Goal: Task Accomplishment & Management: Manage account settings

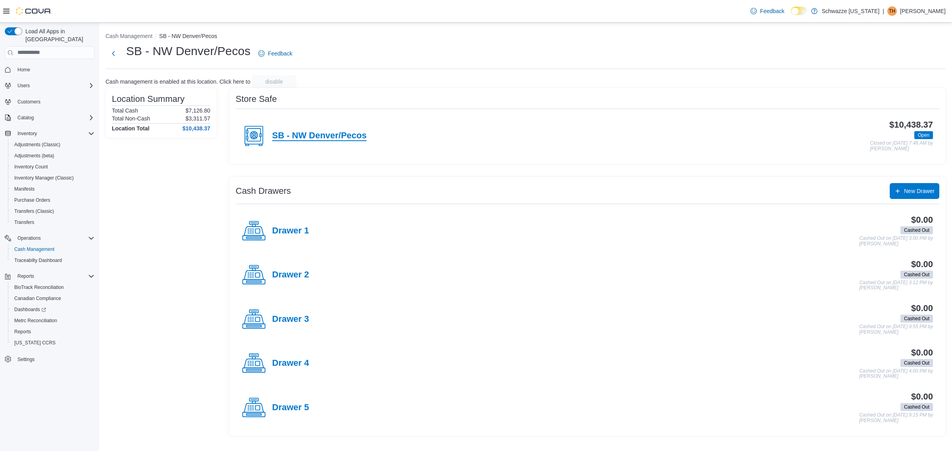
click at [341, 135] on h4 "SB - NW Denver/Pecos" at bounding box center [319, 136] width 94 height 10
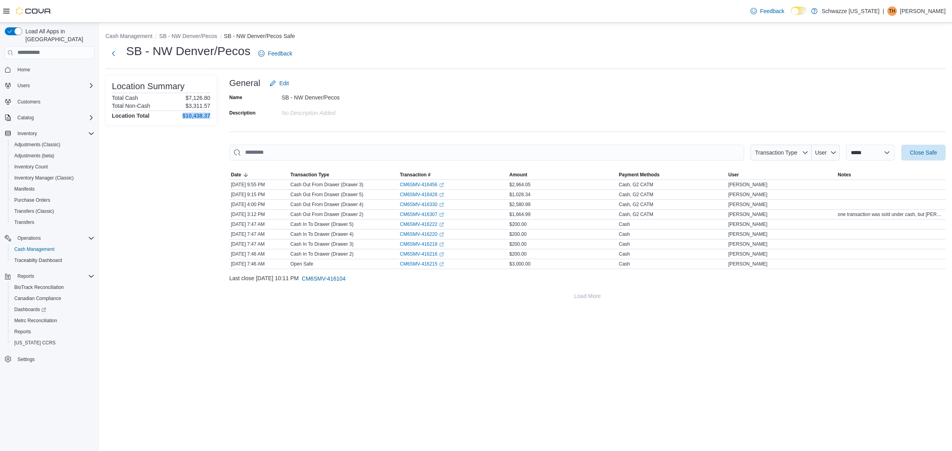
drag, startPoint x: 212, startPoint y: 115, endPoint x: 175, endPoint y: 119, distance: 37.5
click at [175, 119] on div "Location Summary Total Cash $7,126.80 Total Non-Cash $3,311.57 Location Total $…" at bounding box center [160, 100] width 111 height 50
copy h4 "$10,438.37"
click at [923, 152] on span "Close Safe" at bounding box center [923, 152] width 27 height 8
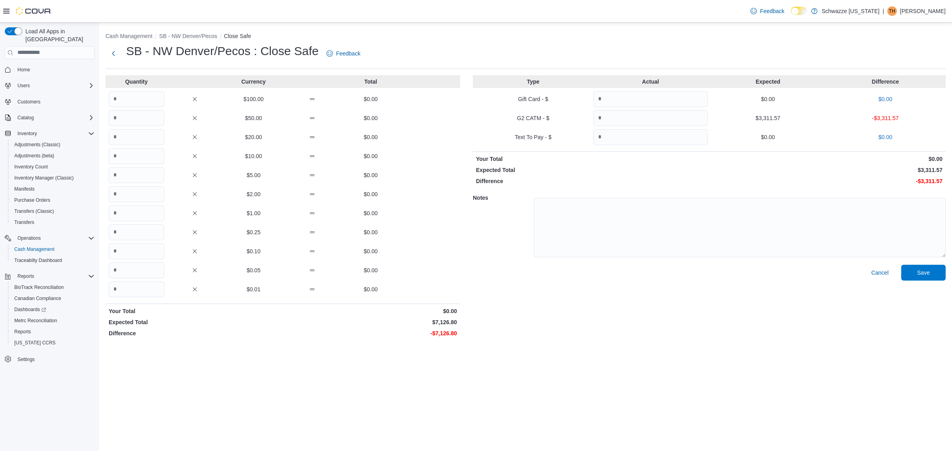
drag, startPoint x: 133, startPoint y: 291, endPoint x: 408, endPoint y: 379, distance: 288.0
click at [375, 406] on div "Cash Management SB - NW Denver/Pecos Close Safe SB - NW Denver/Pecos : Close Sa…" at bounding box center [525, 237] width 853 height 429
drag, startPoint x: 455, startPoint y: 322, endPoint x: 419, endPoint y: 324, distance: 36.1
click at [419, 324] on p "$7,126.80" at bounding box center [370, 322] width 173 height 8
copy p "$7,126.8"
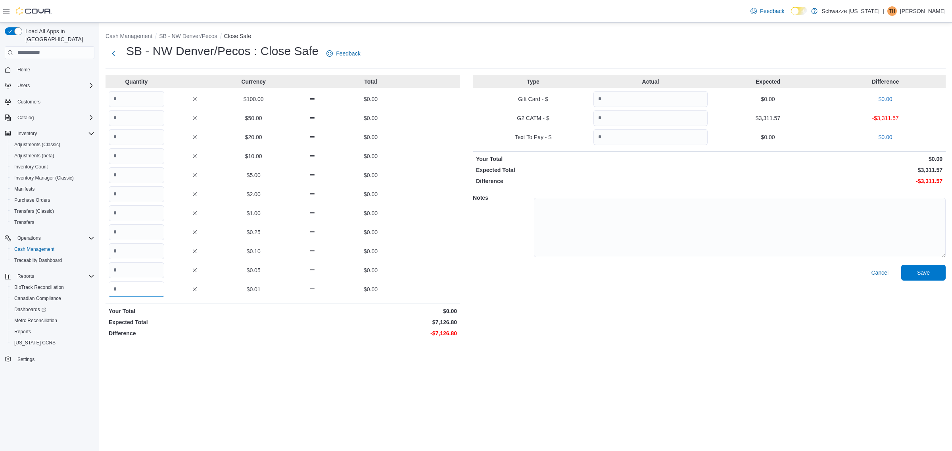
click at [126, 291] on input "Quantity" at bounding box center [137, 290] width 56 height 16
paste input "Quantity"
type input "******"
click at [614, 117] on input "Quantity" at bounding box center [650, 118] width 114 height 16
type input "*******"
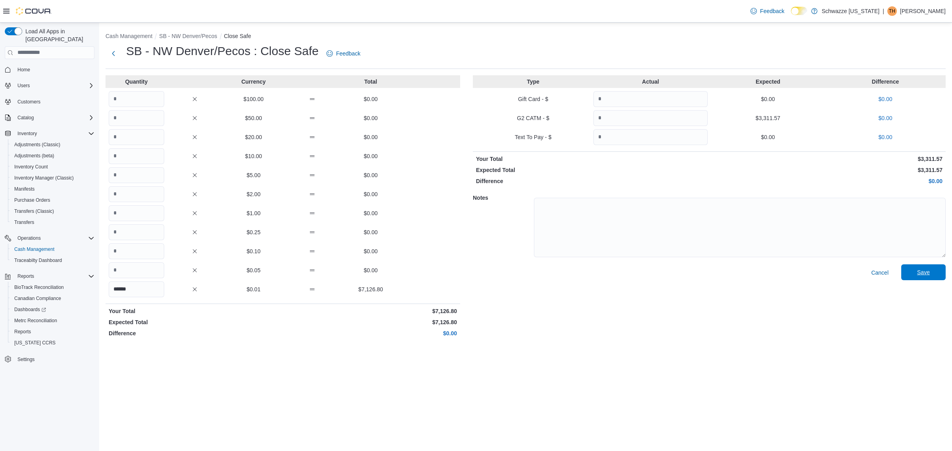
click at [924, 278] on span "Save" at bounding box center [923, 273] width 35 height 16
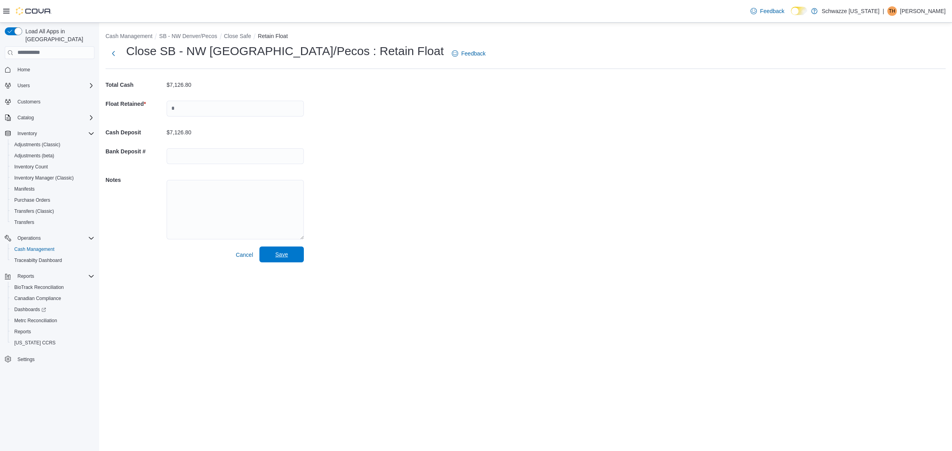
click at [282, 260] on span "Save" at bounding box center [281, 255] width 35 height 16
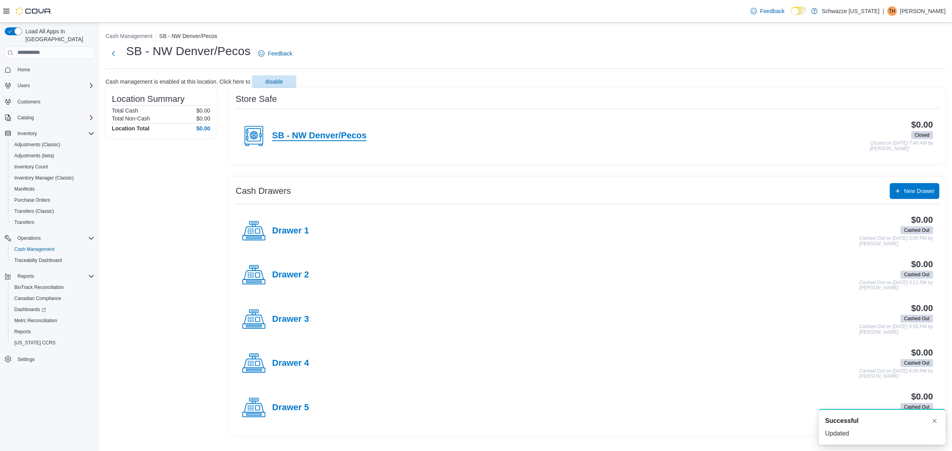
click at [332, 139] on h4 "SB - NW Denver/Pecos" at bounding box center [319, 136] width 94 height 10
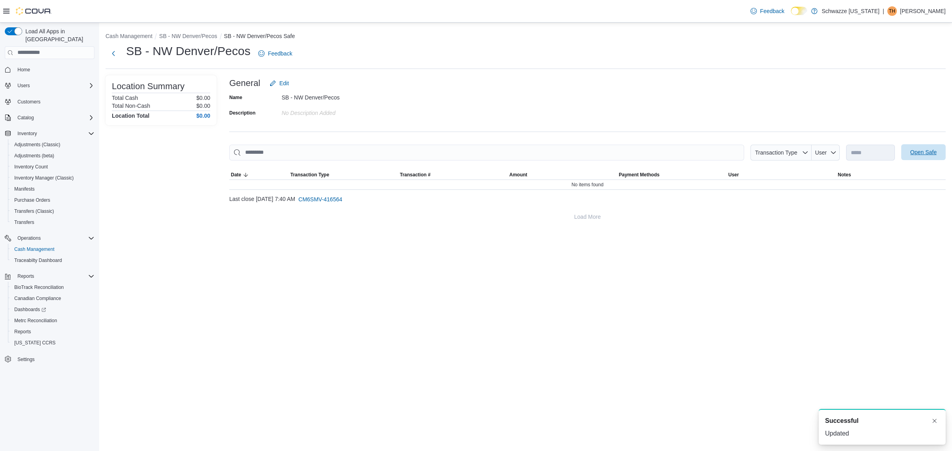
click at [927, 149] on span "Open Safe" at bounding box center [923, 152] width 27 height 8
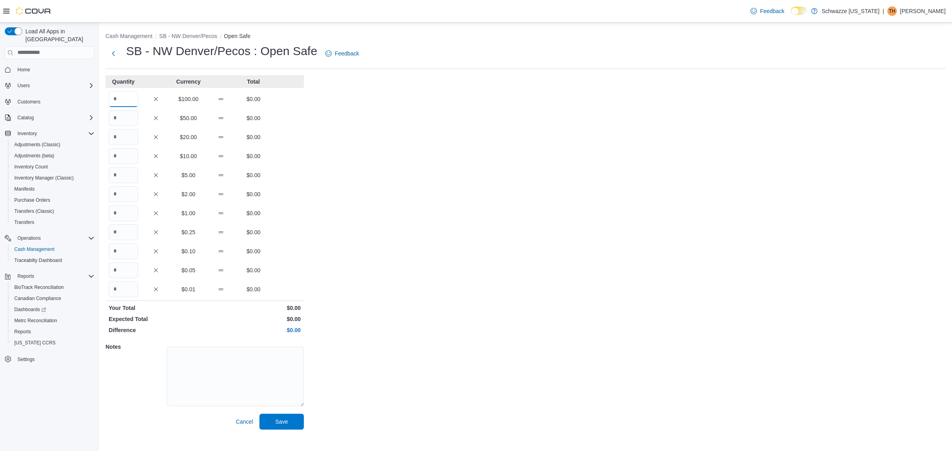
click at [125, 101] on input "Quantity" at bounding box center [123, 99] width 29 height 16
type input "**"
click at [282, 420] on span "Save" at bounding box center [281, 422] width 13 height 8
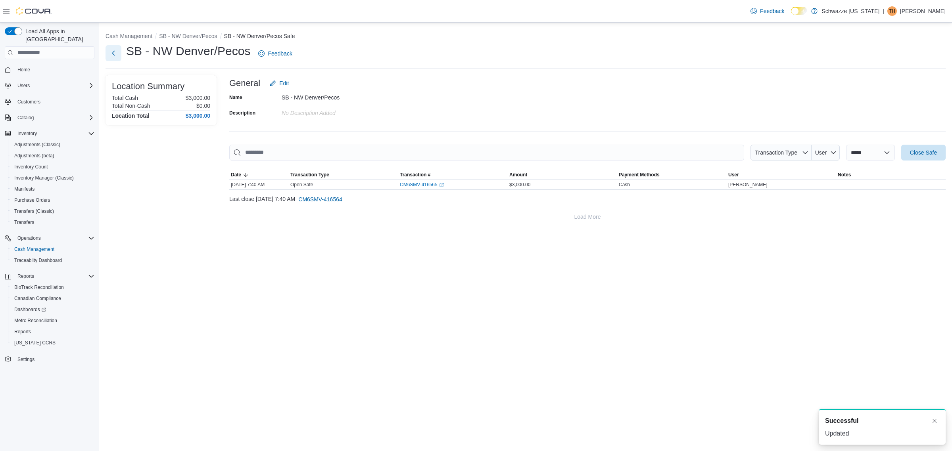
click at [115, 52] on button "Next" at bounding box center [113, 53] width 16 height 16
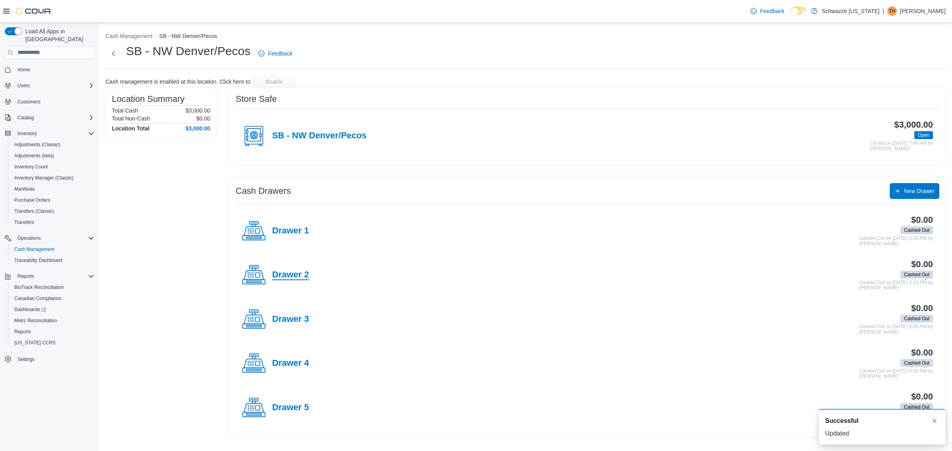
click at [290, 280] on h4 "Drawer 2" at bounding box center [290, 275] width 37 height 10
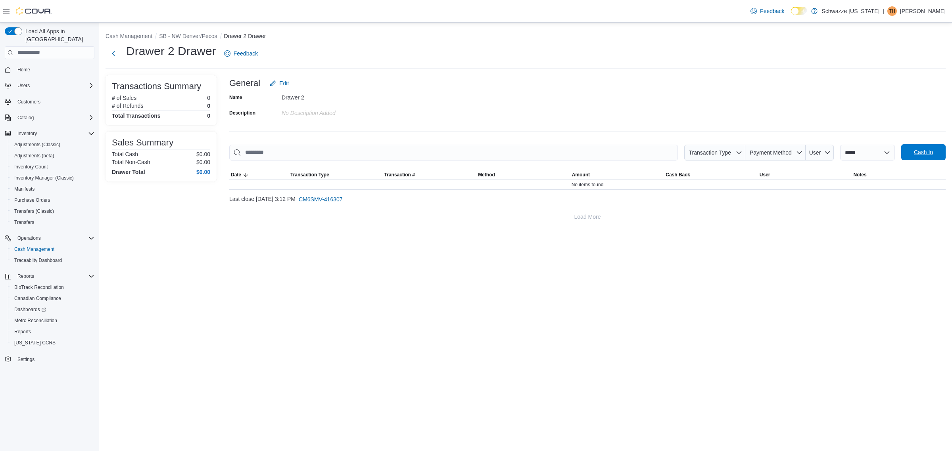
click at [926, 151] on span "Cash In" at bounding box center [923, 152] width 19 height 8
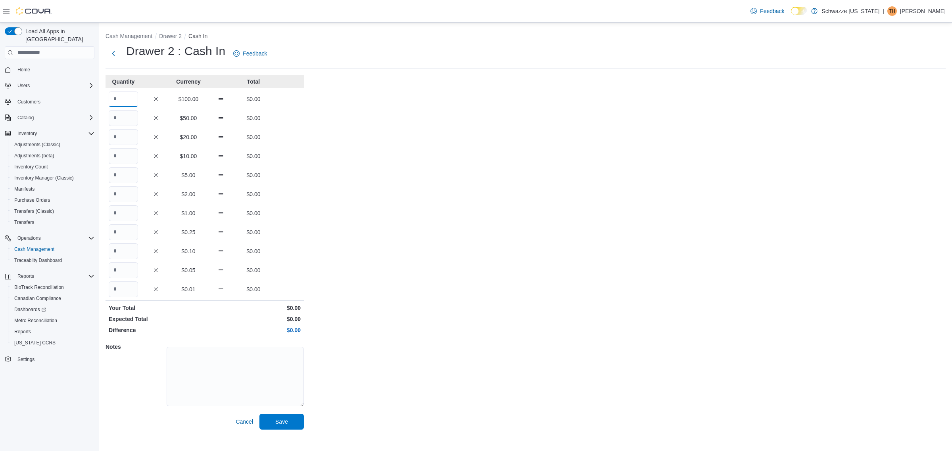
click at [137, 100] on input "Quantity" at bounding box center [123, 99] width 29 height 16
type input "*"
click at [290, 425] on span "Save" at bounding box center [281, 422] width 35 height 16
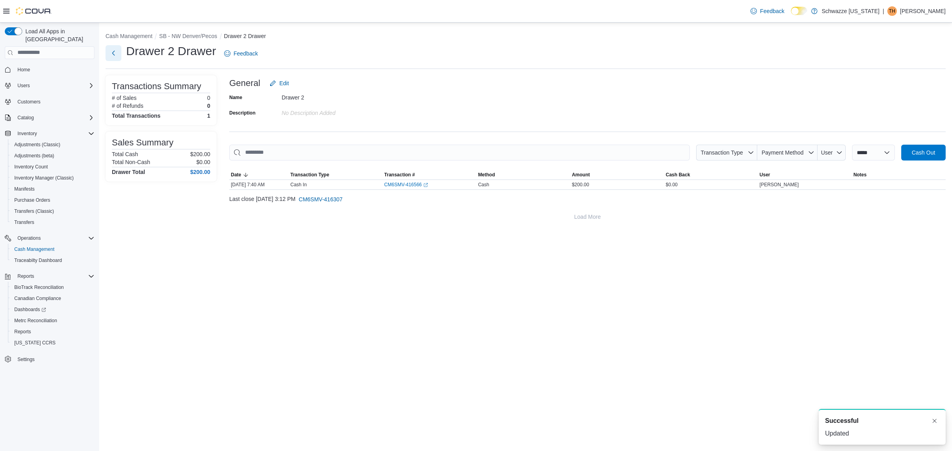
click at [118, 52] on button "Next" at bounding box center [113, 53] width 16 height 16
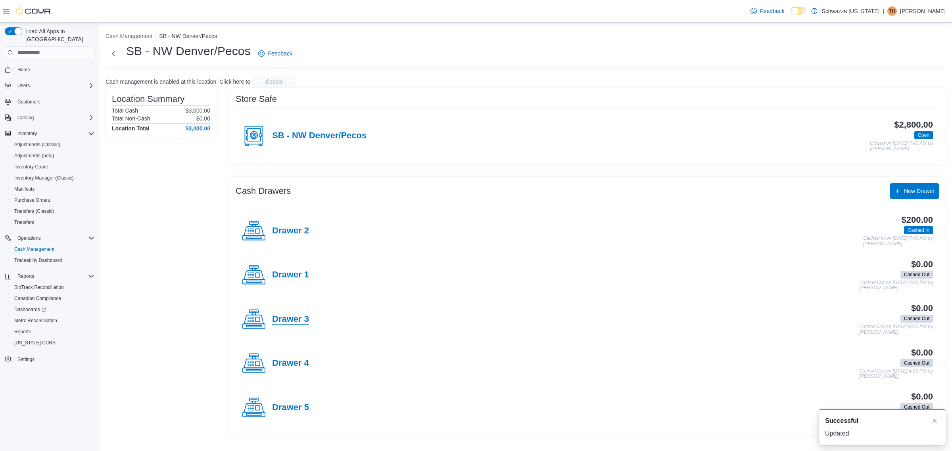
click at [286, 320] on h4 "Drawer 3" at bounding box center [290, 319] width 37 height 10
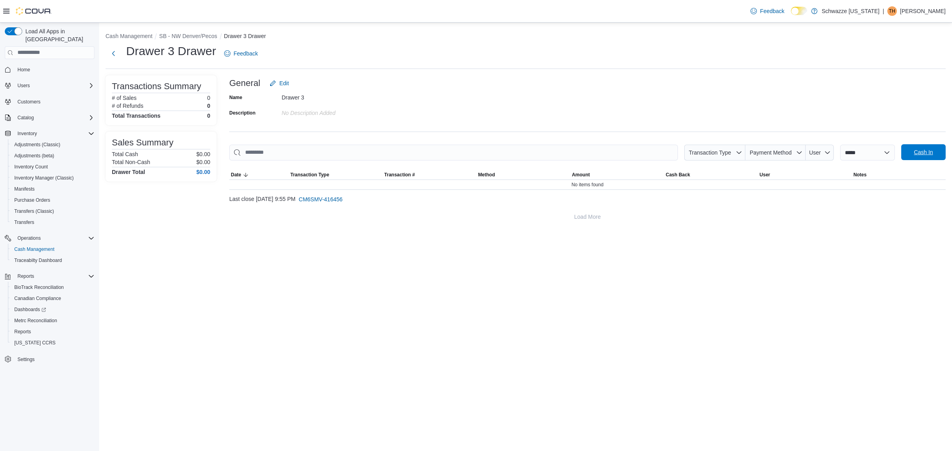
click at [925, 152] on span "Cash In" at bounding box center [923, 152] width 19 height 8
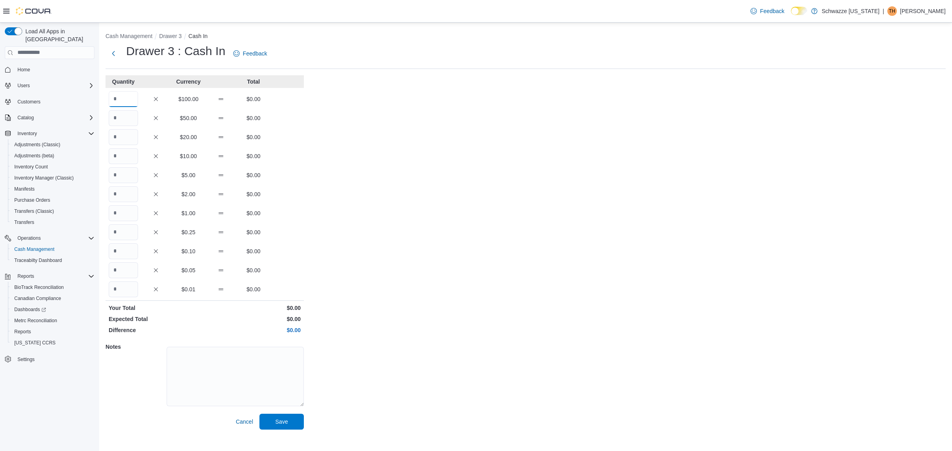
click at [130, 92] on input "Quantity" at bounding box center [123, 99] width 29 height 16
type input "*"
click at [259, 414] on button "Save" at bounding box center [281, 422] width 44 height 16
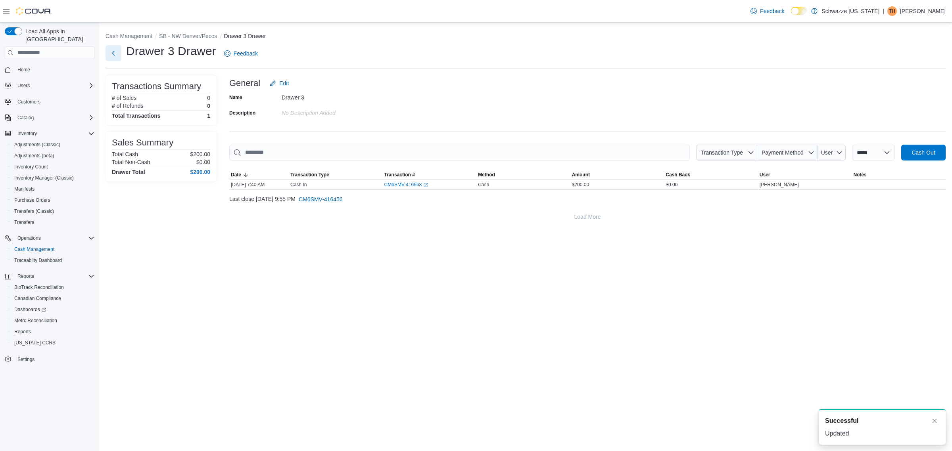
click at [115, 57] on button "Next" at bounding box center [113, 53] width 16 height 16
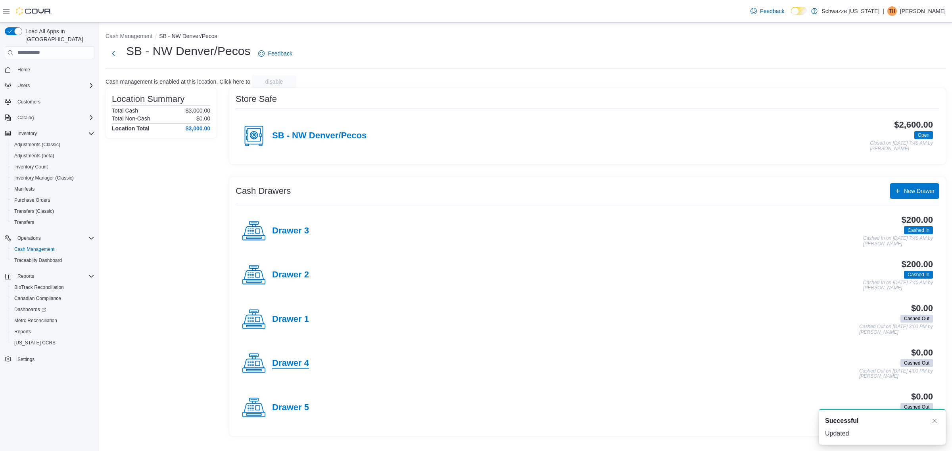
click at [297, 364] on h4 "Drawer 4" at bounding box center [290, 364] width 37 height 10
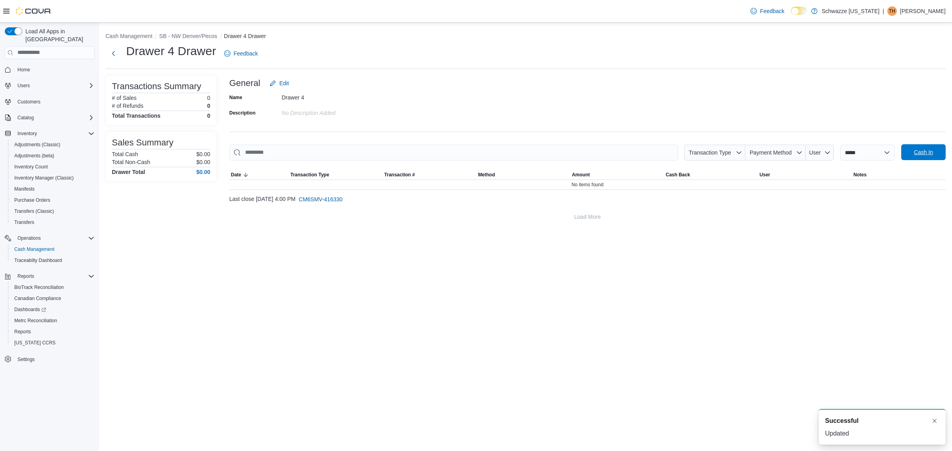
click at [928, 156] on span "Cash In" at bounding box center [923, 152] width 19 height 8
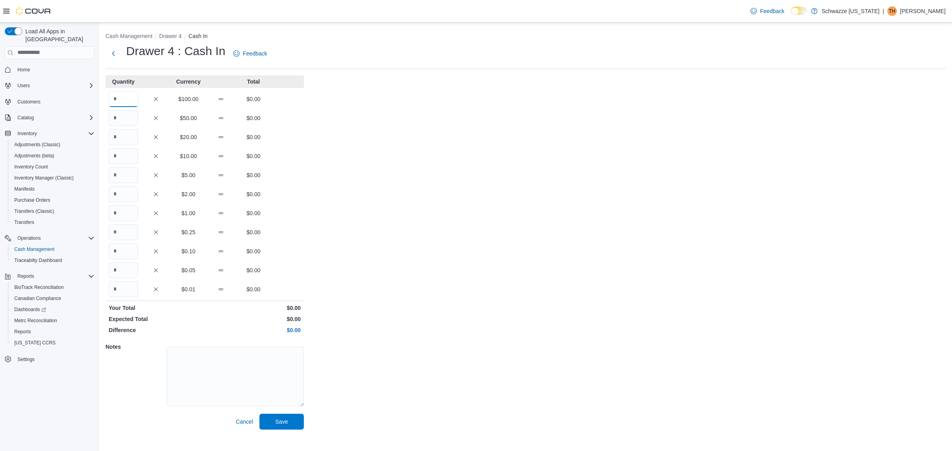
click at [122, 102] on input "Quantity" at bounding box center [123, 99] width 29 height 16
type input "*"
click at [259, 414] on button "Save" at bounding box center [281, 422] width 44 height 16
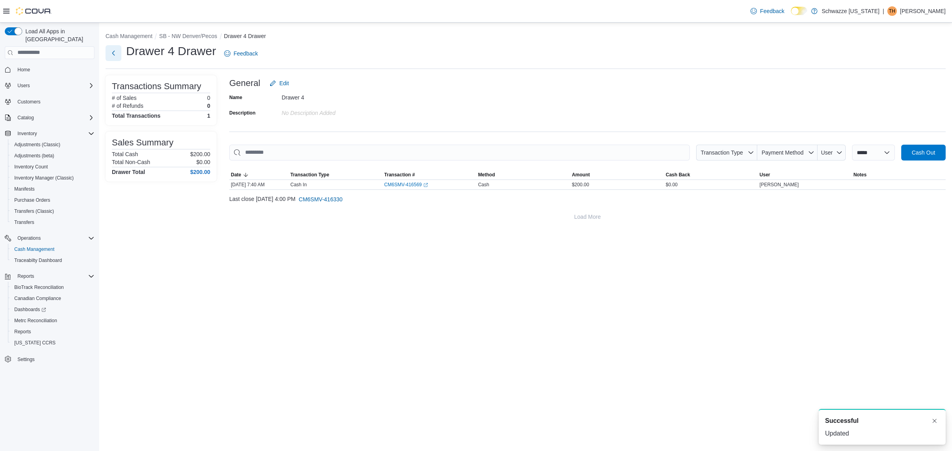
click at [115, 48] on button "Next" at bounding box center [113, 53] width 16 height 16
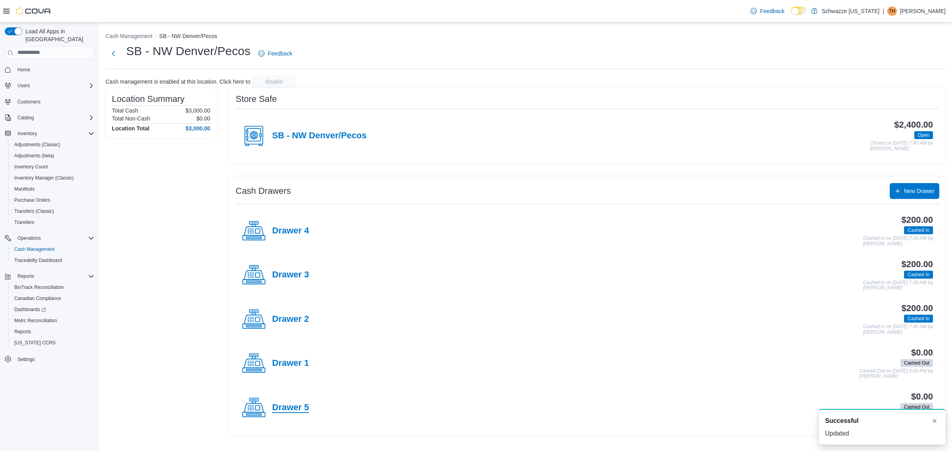
click at [301, 410] on h4 "Drawer 5" at bounding box center [290, 408] width 37 height 10
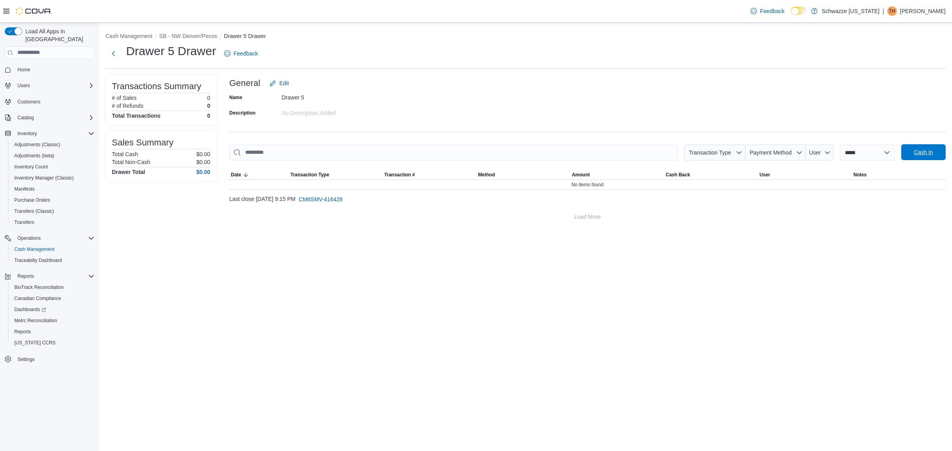
click at [926, 151] on span "Cash In" at bounding box center [923, 152] width 19 height 8
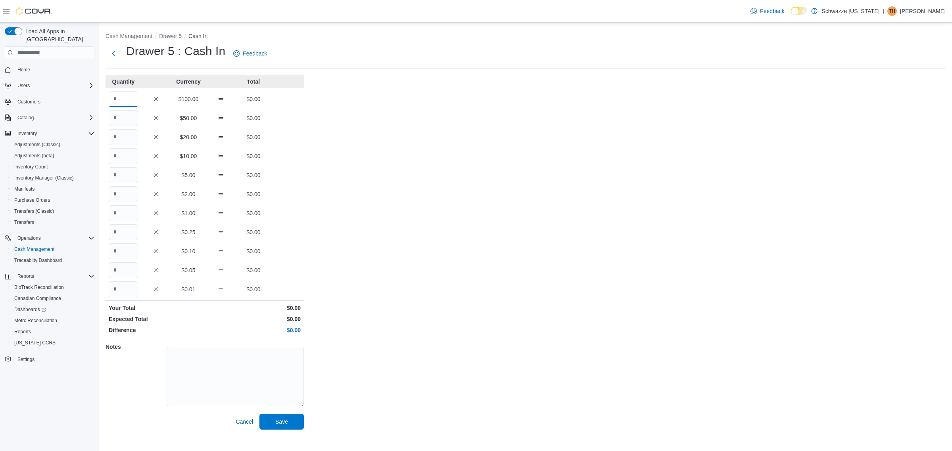
click at [124, 100] on input "Quantity" at bounding box center [123, 99] width 29 height 16
type input "*"
click at [259, 414] on button "Save" at bounding box center [281, 422] width 44 height 16
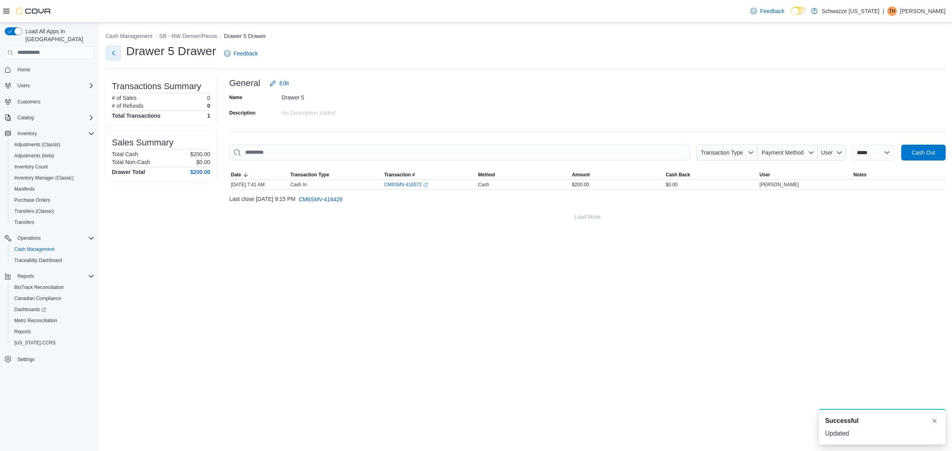
click at [115, 52] on button "Next" at bounding box center [113, 53] width 16 height 16
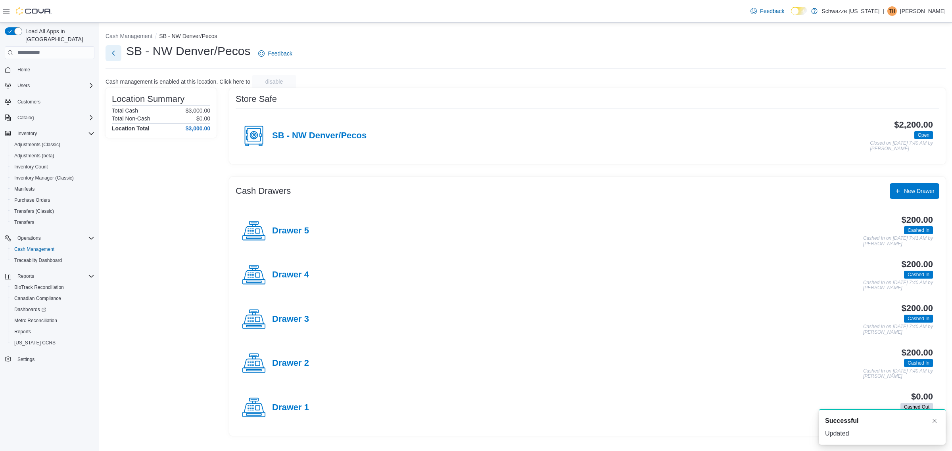
click at [112, 58] on button "Next" at bounding box center [113, 53] width 16 height 16
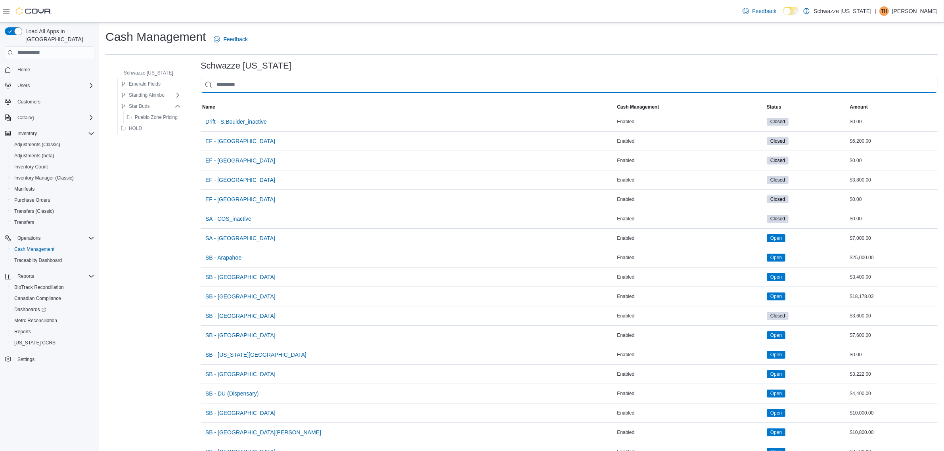
click at [237, 86] on input "This is a search bar. As you type, the results lower in the page will automatic…" at bounding box center [569, 85] width 737 height 16
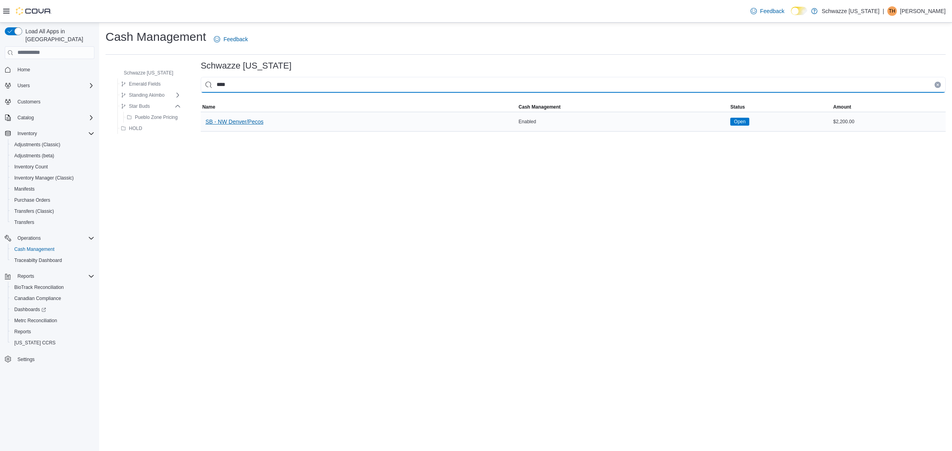
type input "****"
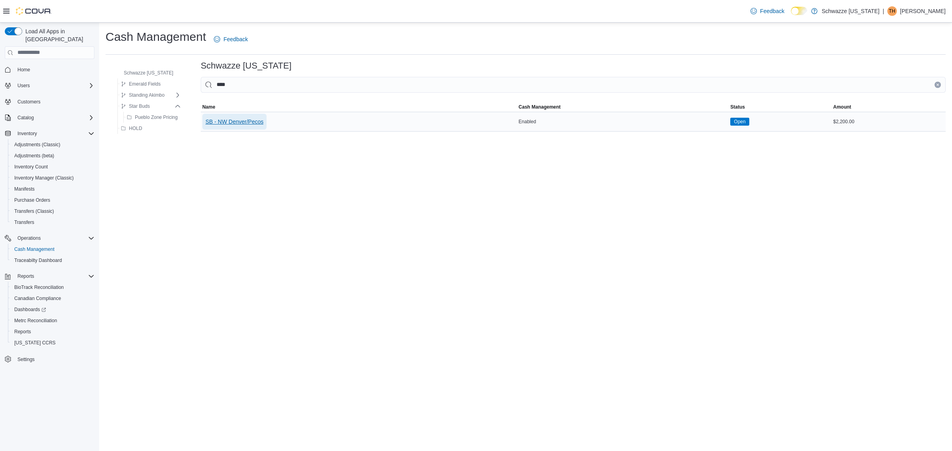
click at [243, 126] on span "SB - NW Denver/Pecos" at bounding box center [234, 122] width 58 height 16
